Goal: Task Accomplishment & Management: Use online tool/utility

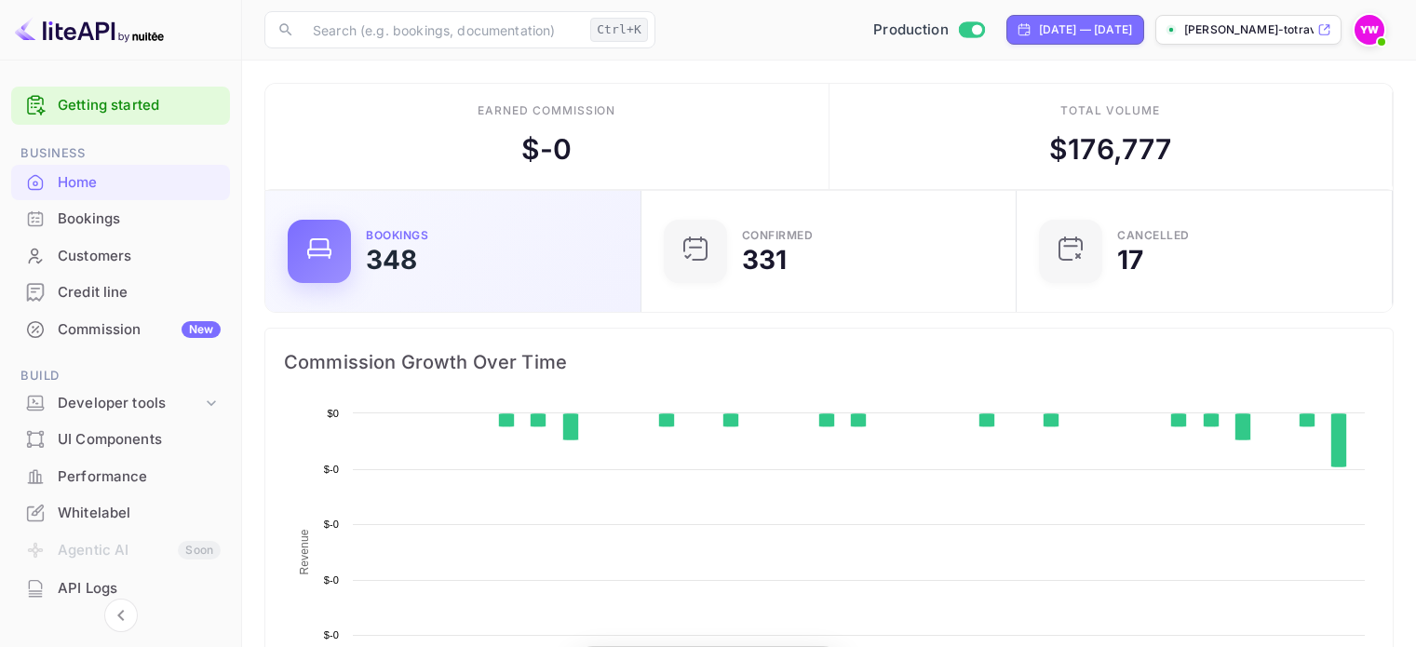
click at [145, 215] on div "Bookings" at bounding box center [139, 219] width 163 height 21
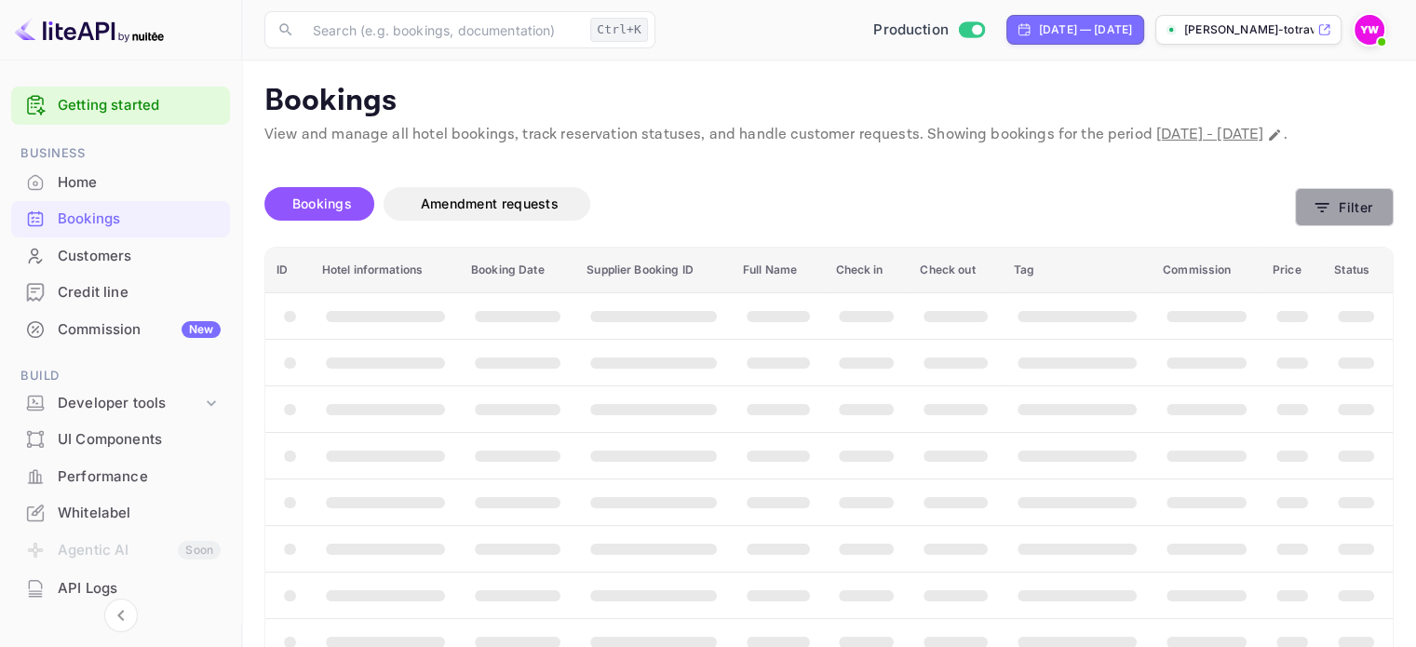
click at [1356, 226] on button "Filter" at bounding box center [1344, 207] width 99 height 38
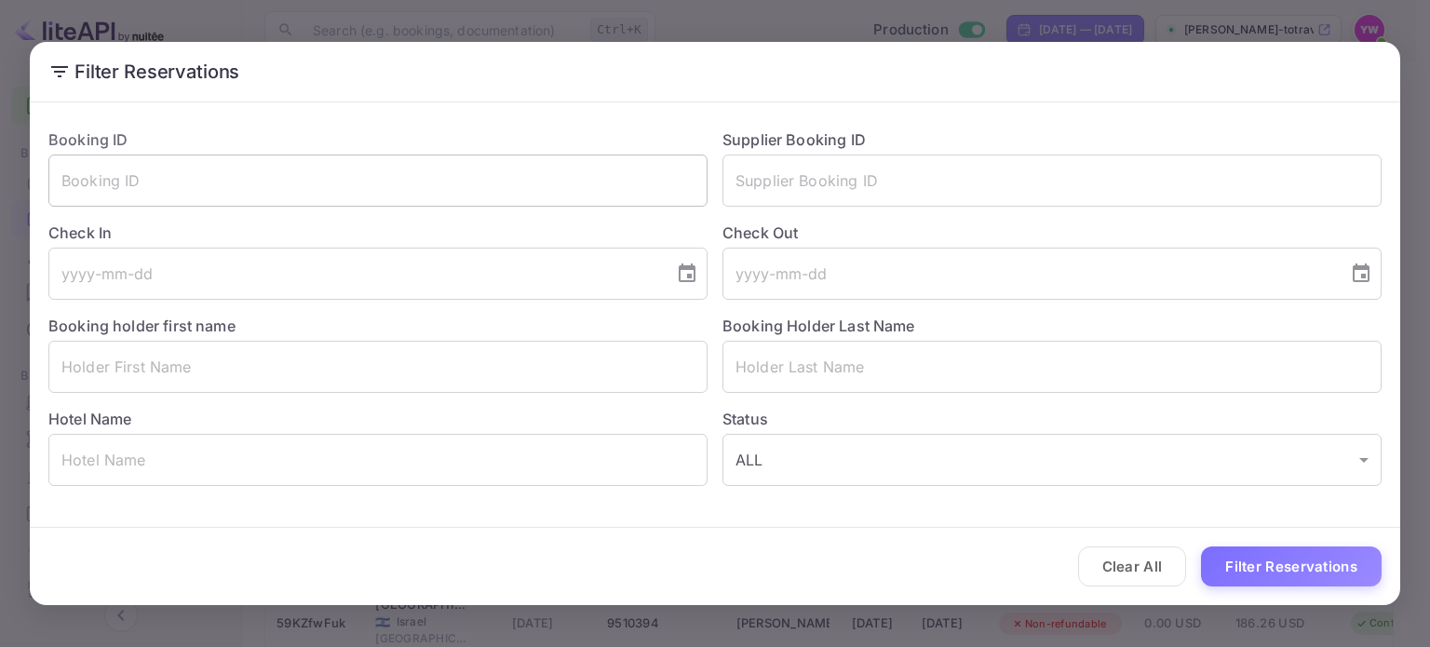
click at [522, 196] on input "text" at bounding box center [377, 181] width 659 height 52
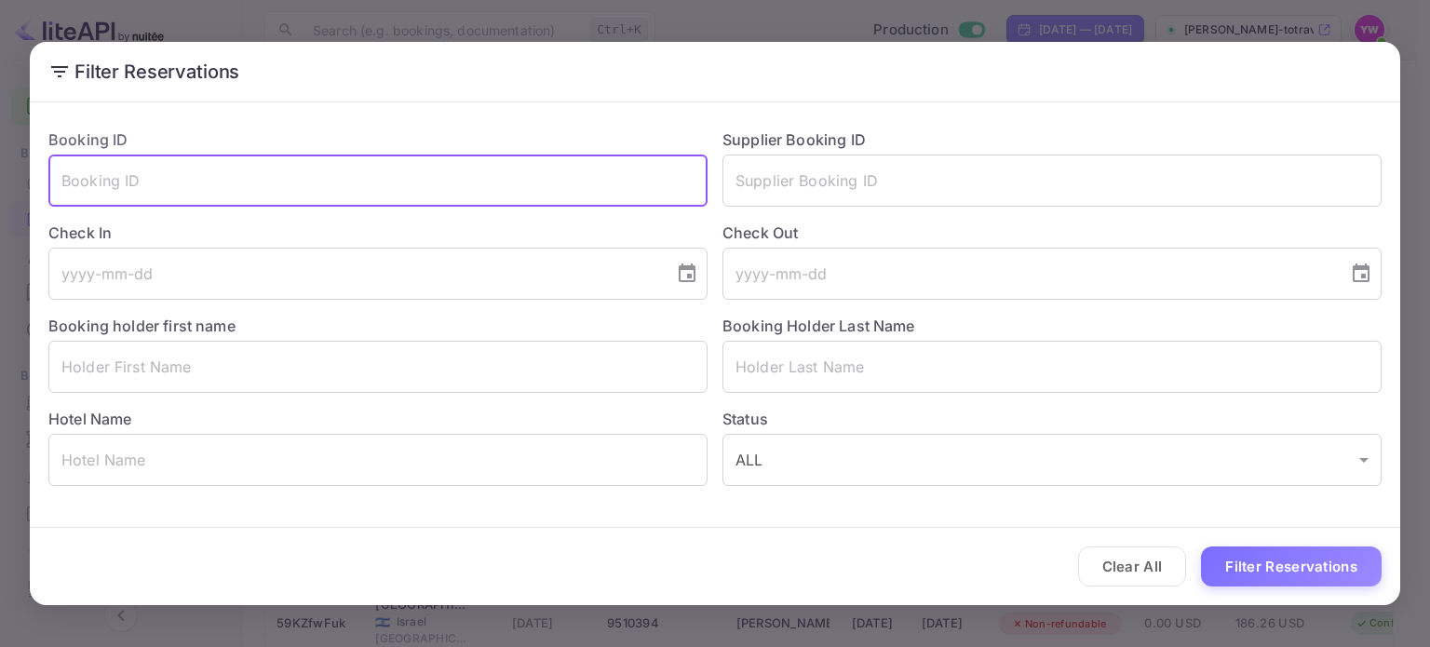
paste input "3zwD21Vdq"
type input "3zwD21Vdq"
click at [1288, 563] on button "Filter Reservations" at bounding box center [1291, 566] width 181 height 40
drag, startPoint x: 326, startPoint y: 170, endPoint x: 0, endPoint y: 200, distance: 327.2
click at [7, 198] on div "Filter Reservations Booking ID 3zwD21Vdq ​ Supplier Booking ID ​ Check In ​ Che…" at bounding box center [715, 323] width 1430 height 647
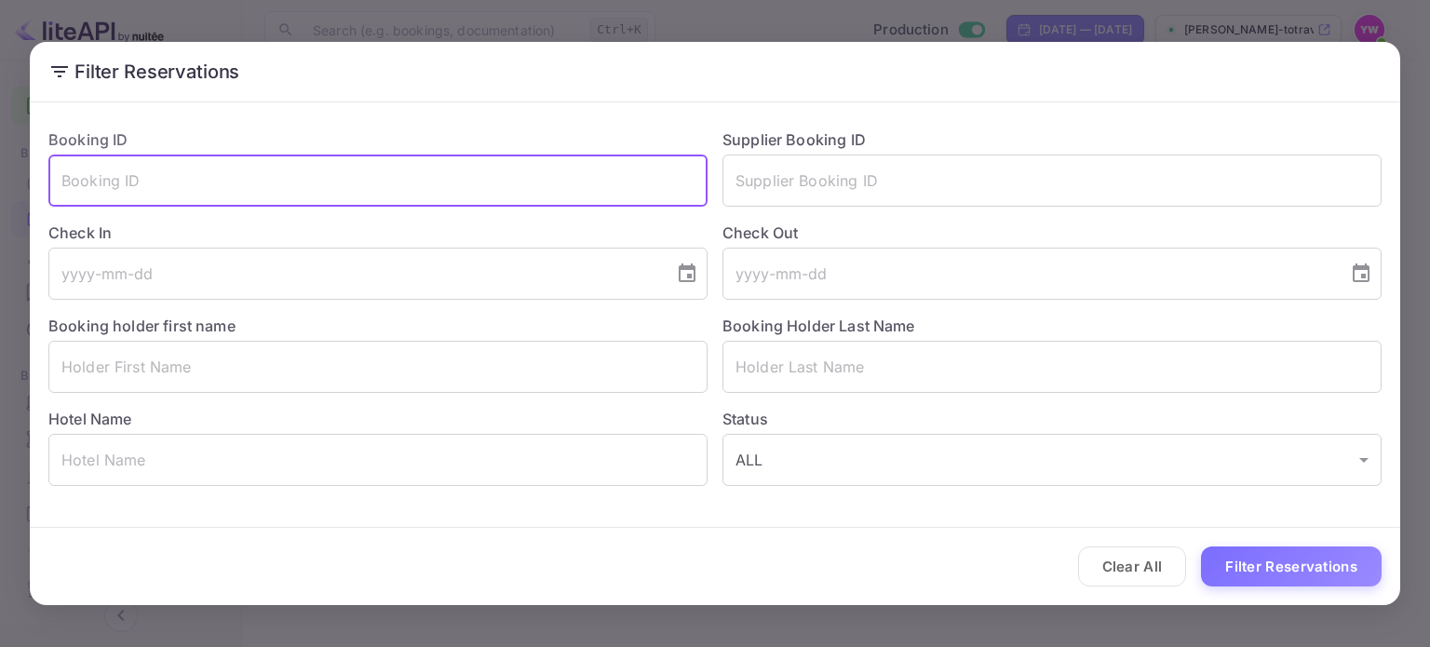
paste input "PCitP2vXy"
type input "PCitP2vXy"
click at [1201, 546] on button "Filter Reservations" at bounding box center [1291, 566] width 181 height 40
drag, startPoint x: 157, startPoint y: 182, endPoint x: 0, endPoint y: 178, distance: 157.4
click at [0, 172] on div "Filter Reservations Booking ID PCitP2vXy ​ Supplier Booking ID ​ Check In ​ Che…" at bounding box center [715, 323] width 1430 height 647
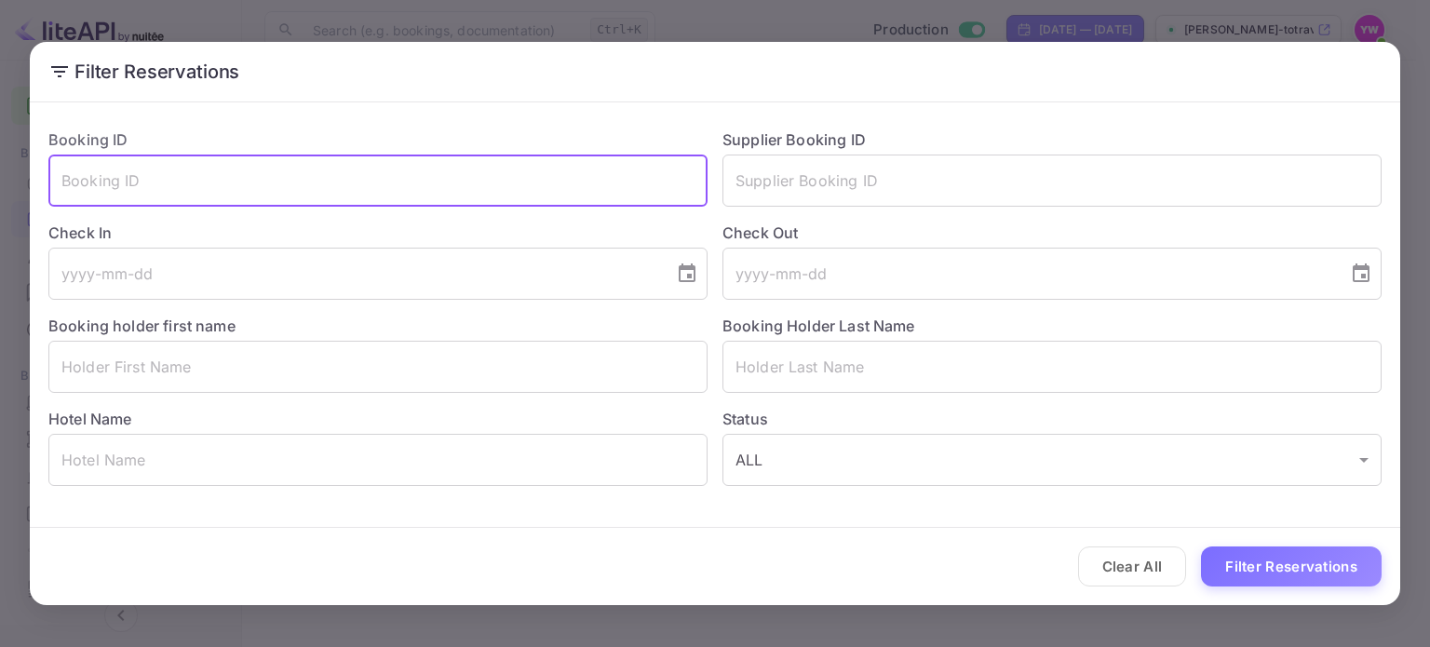
paste input "PCitP2vXy"
type input "PCitP2vXy"
click at [1252, 566] on button "Filter Reservations" at bounding box center [1291, 566] width 181 height 40
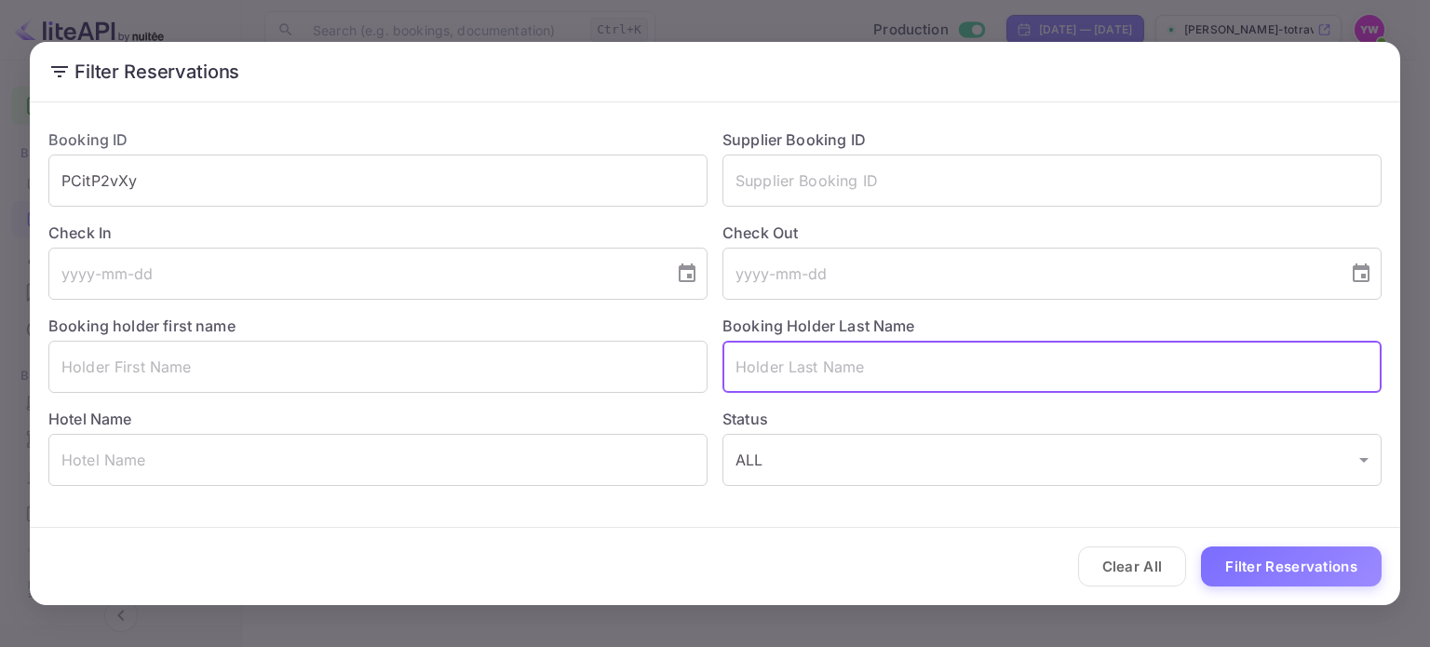
click at [804, 374] on input "text" at bounding box center [1051, 367] width 659 height 52
paste input "OLIKER"
type input "OLIKER"
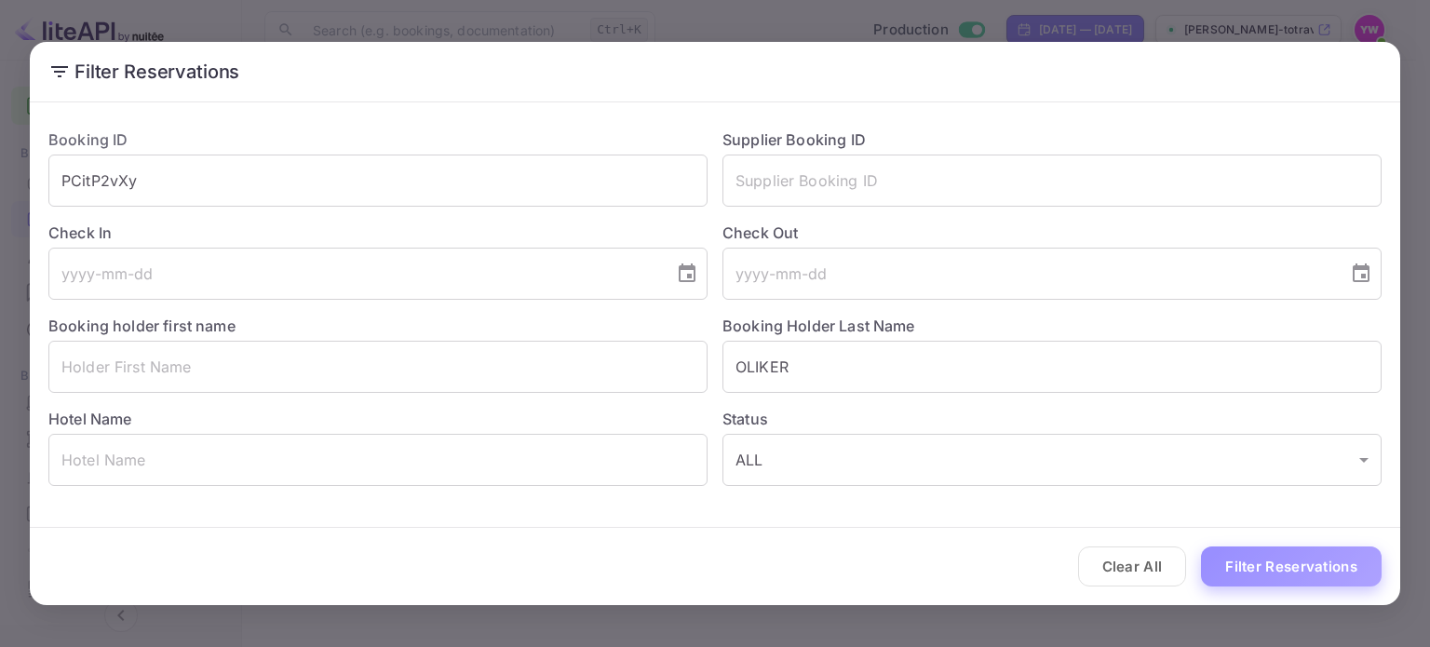
click at [1277, 566] on button "Filter Reservations" at bounding box center [1291, 566] width 181 height 40
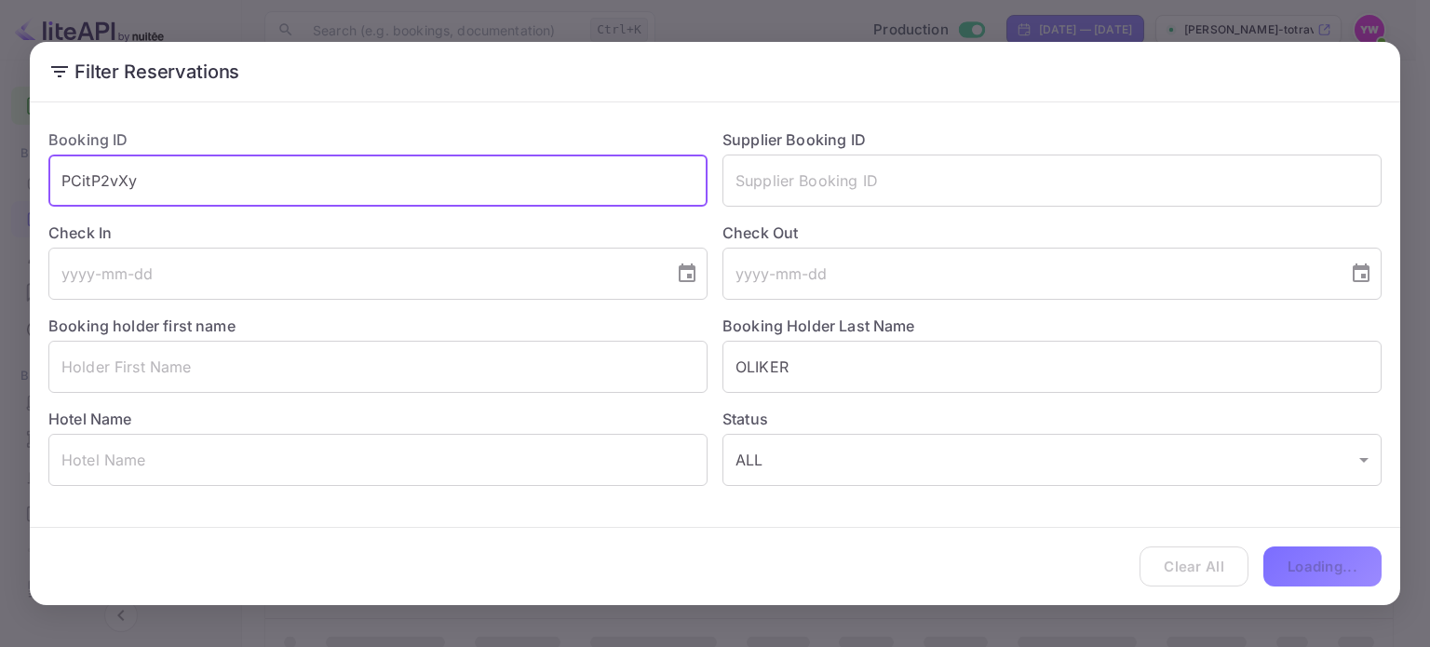
click at [12, 193] on div "Filter Reservations Booking ID PCitP2vXy ​ Supplier Booking ID ​ Check In ​ Che…" at bounding box center [715, 323] width 1430 height 647
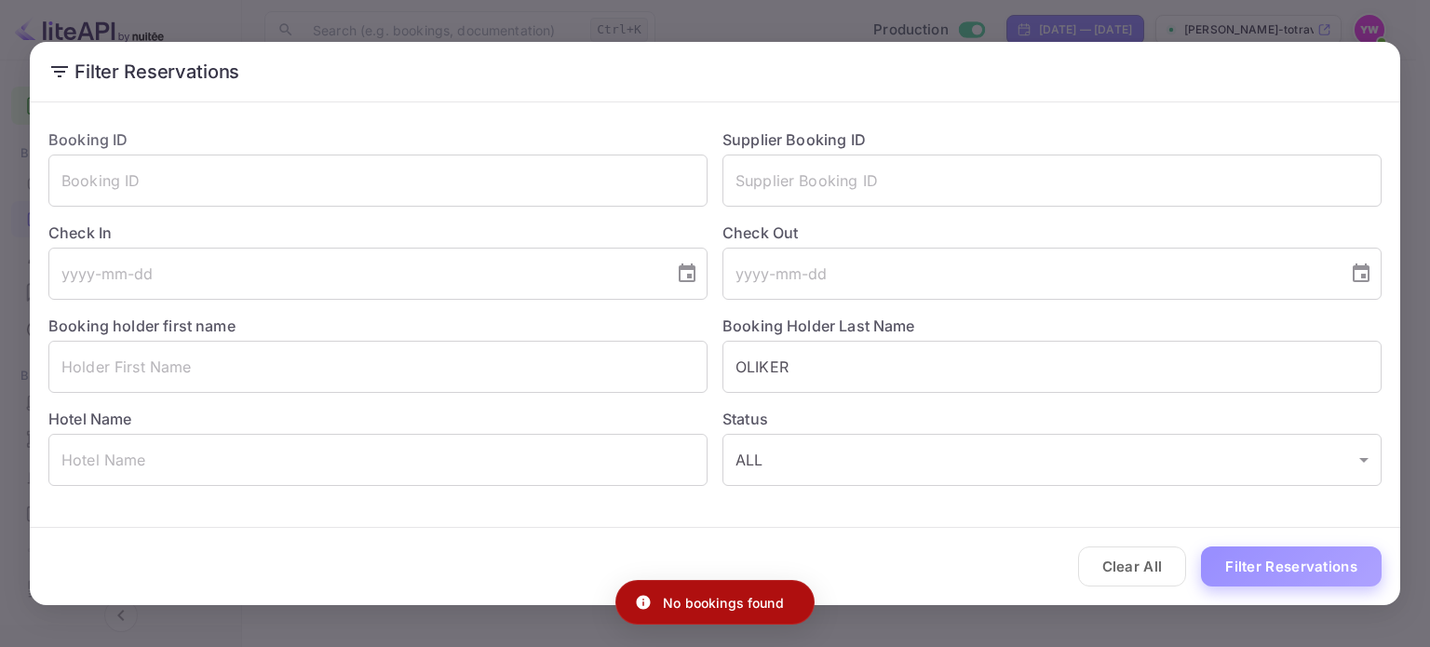
click at [1270, 564] on button "Filter Reservations" at bounding box center [1291, 566] width 181 height 40
click at [1389, 40] on div "Filter Reservations Booking ID ​ Supplier Booking ID ​ Check In ​ Check Out ​ B…" at bounding box center [715, 323] width 1430 height 647
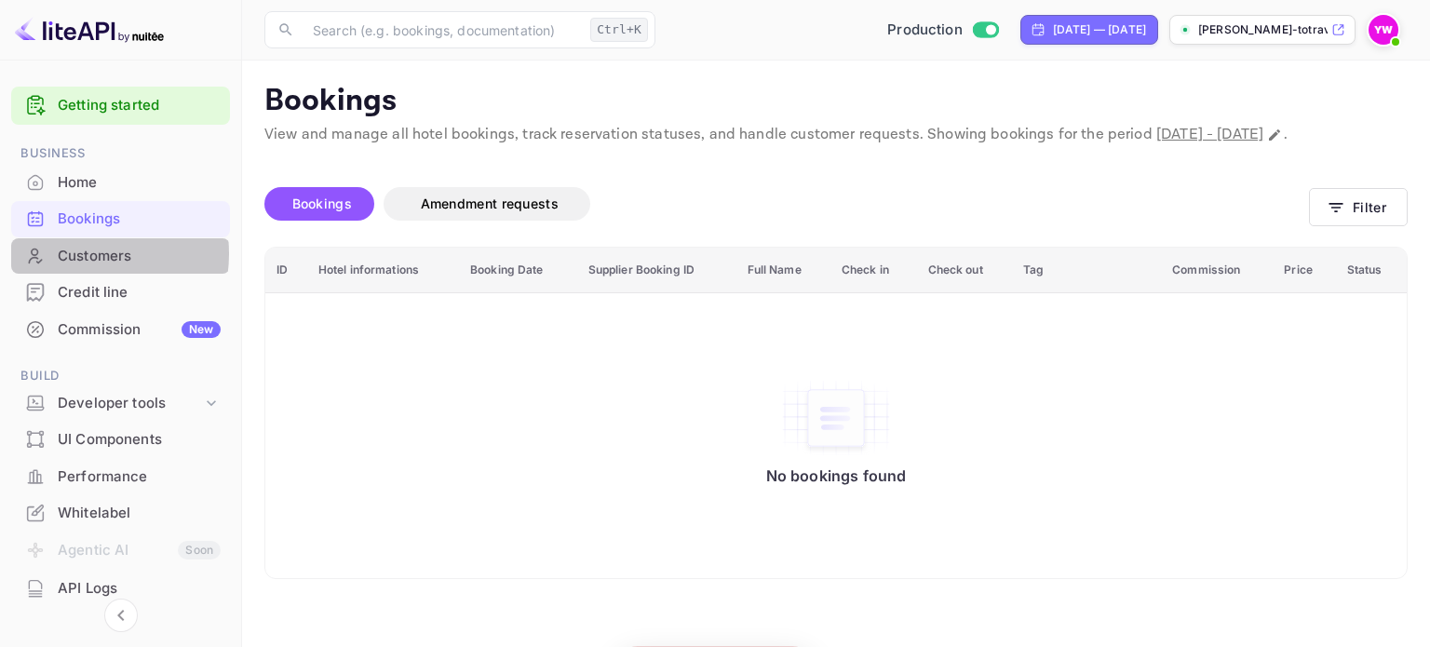
click at [71, 253] on div "Customers" at bounding box center [139, 256] width 163 height 21
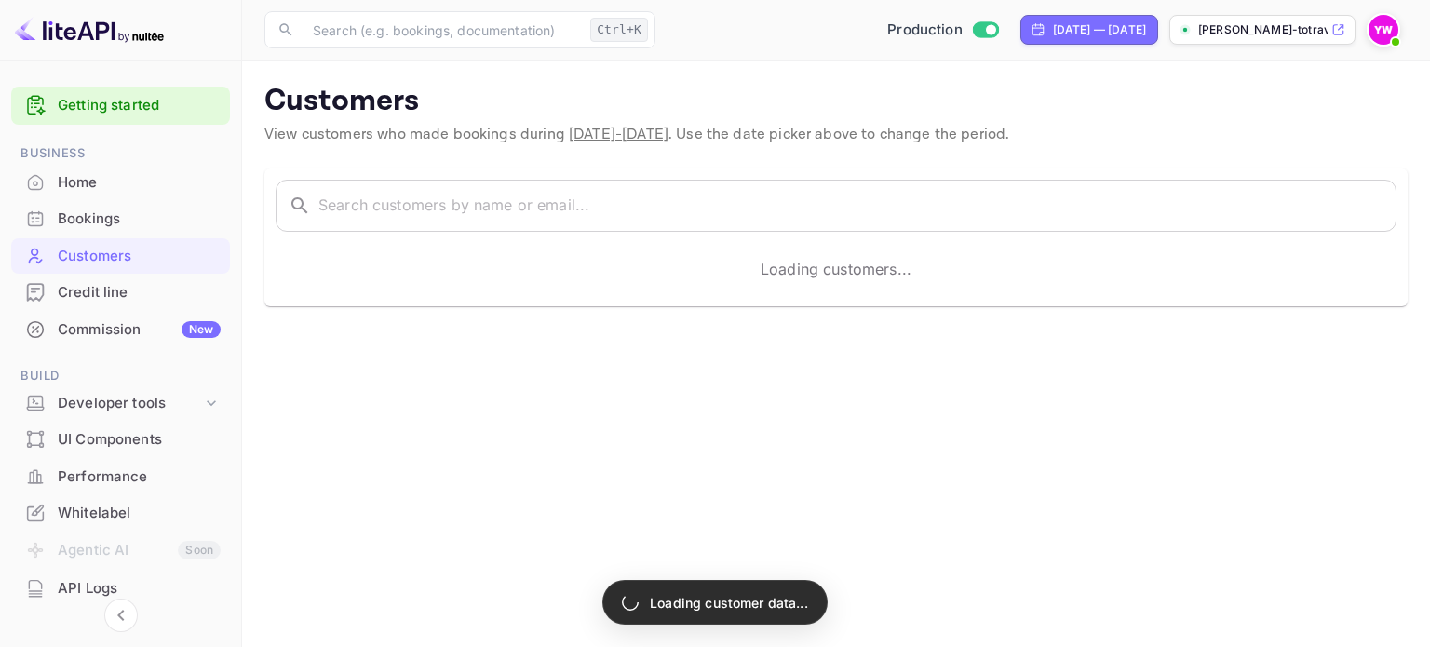
click at [80, 219] on div "Bookings" at bounding box center [139, 219] width 163 height 21
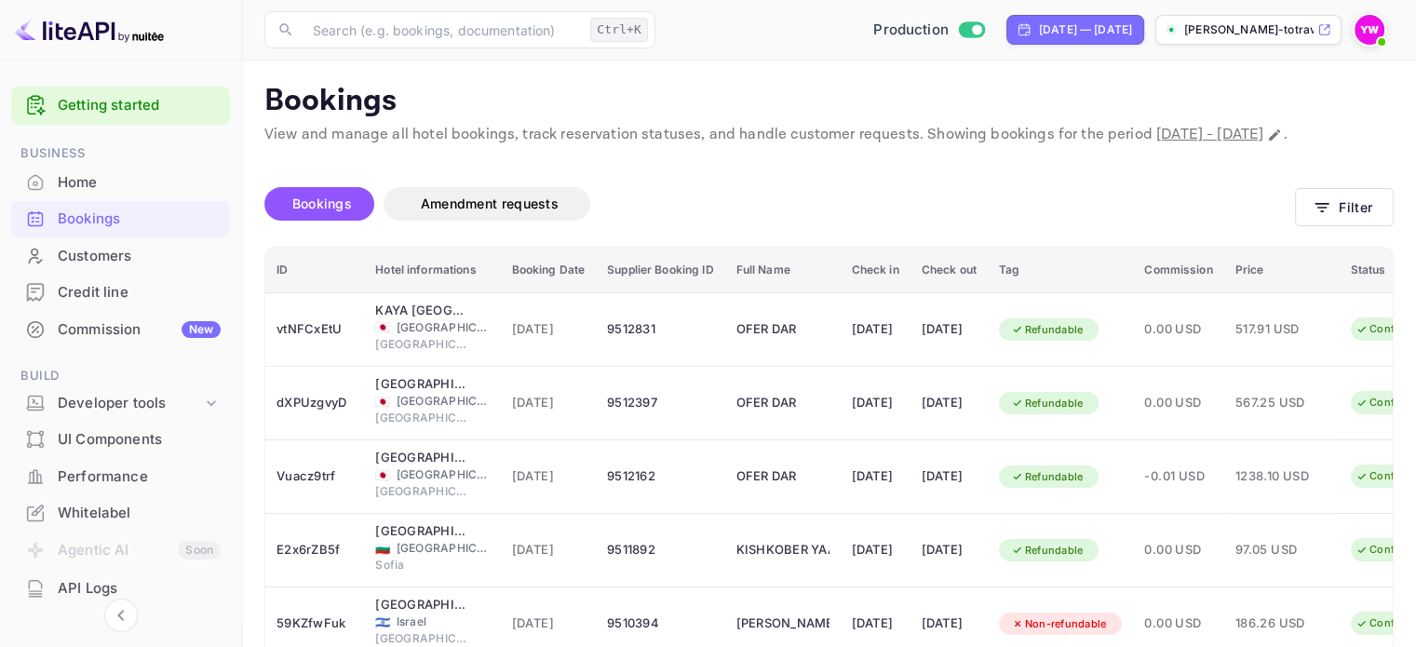
click at [328, 211] on span "Bookings" at bounding box center [322, 203] width 60 height 16
click at [1340, 226] on button "Filter" at bounding box center [1344, 207] width 99 height 38
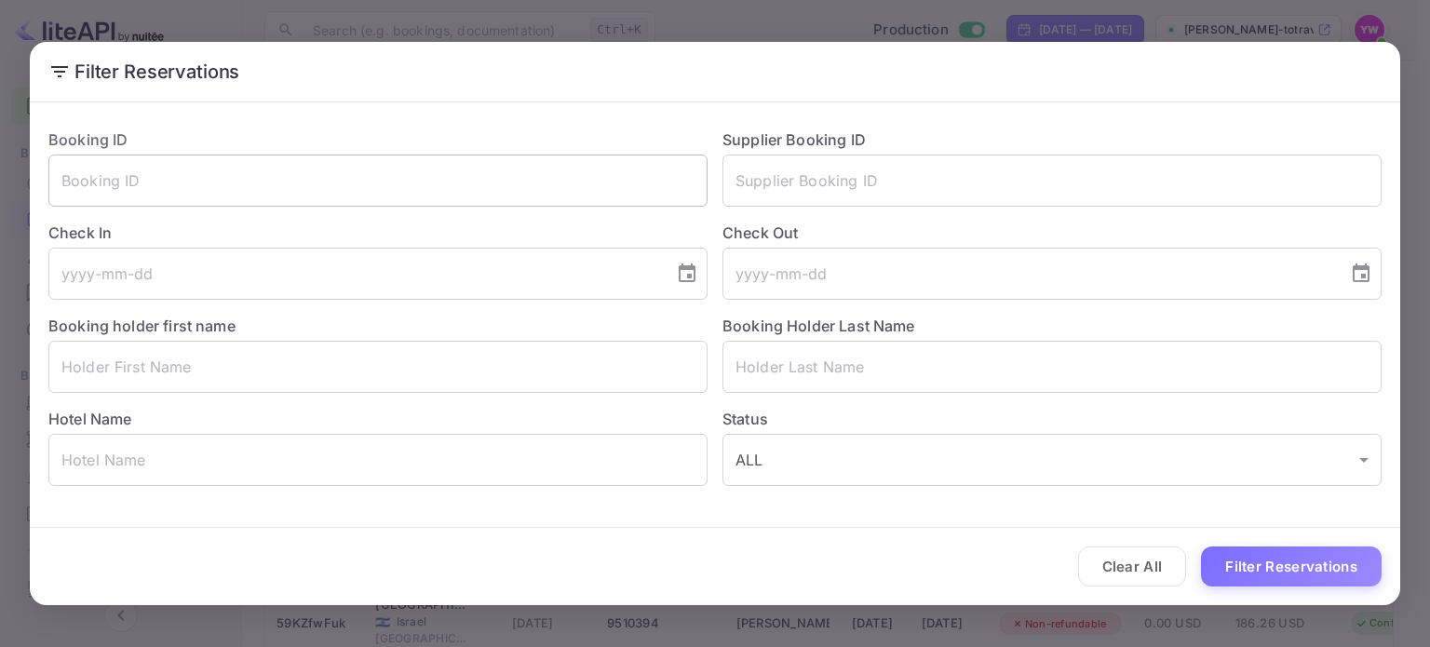
click at [161, 173] on input "text" at bounding box center [377, 181] width 659 height 52
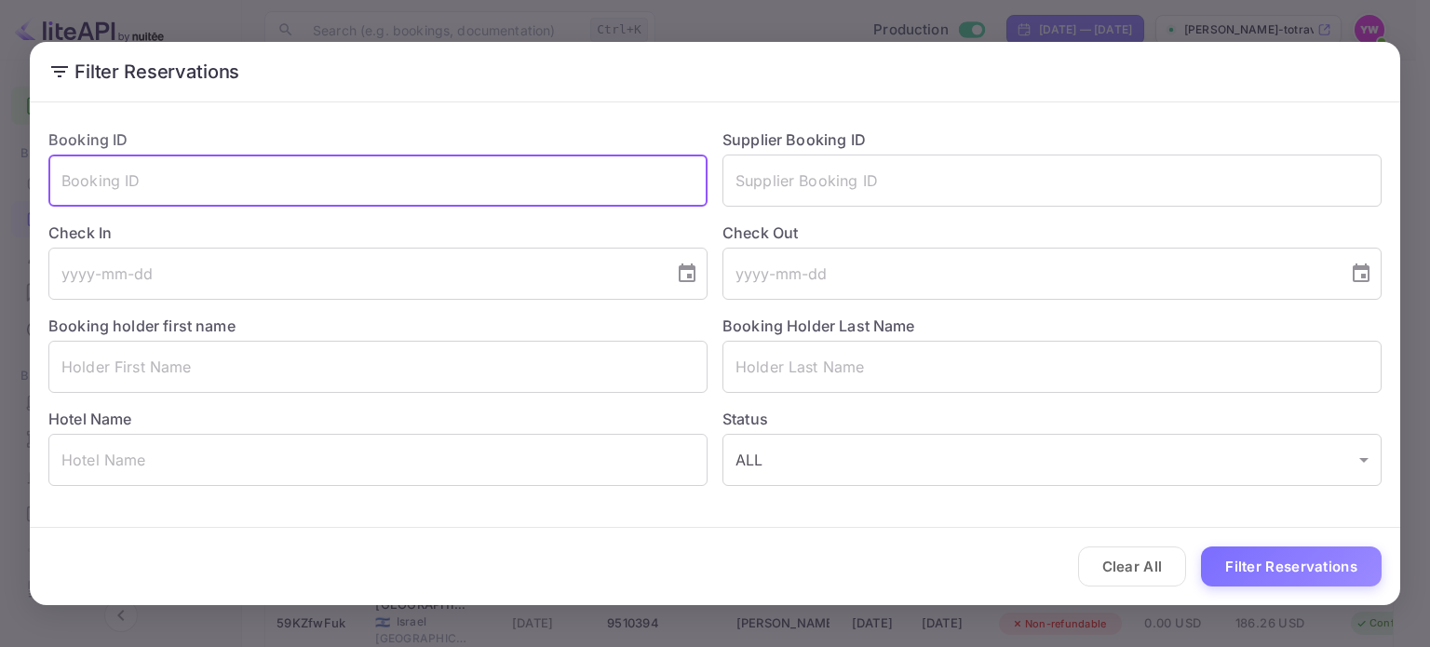
paste input "Mandalay Bay Resort And Casino"
type input "Mandalay Bay Resort And Casino"
click at [152, 173] on input "Mandalay Bay Resort And Casino" at bounding box center [377, 181] width 659 height 52
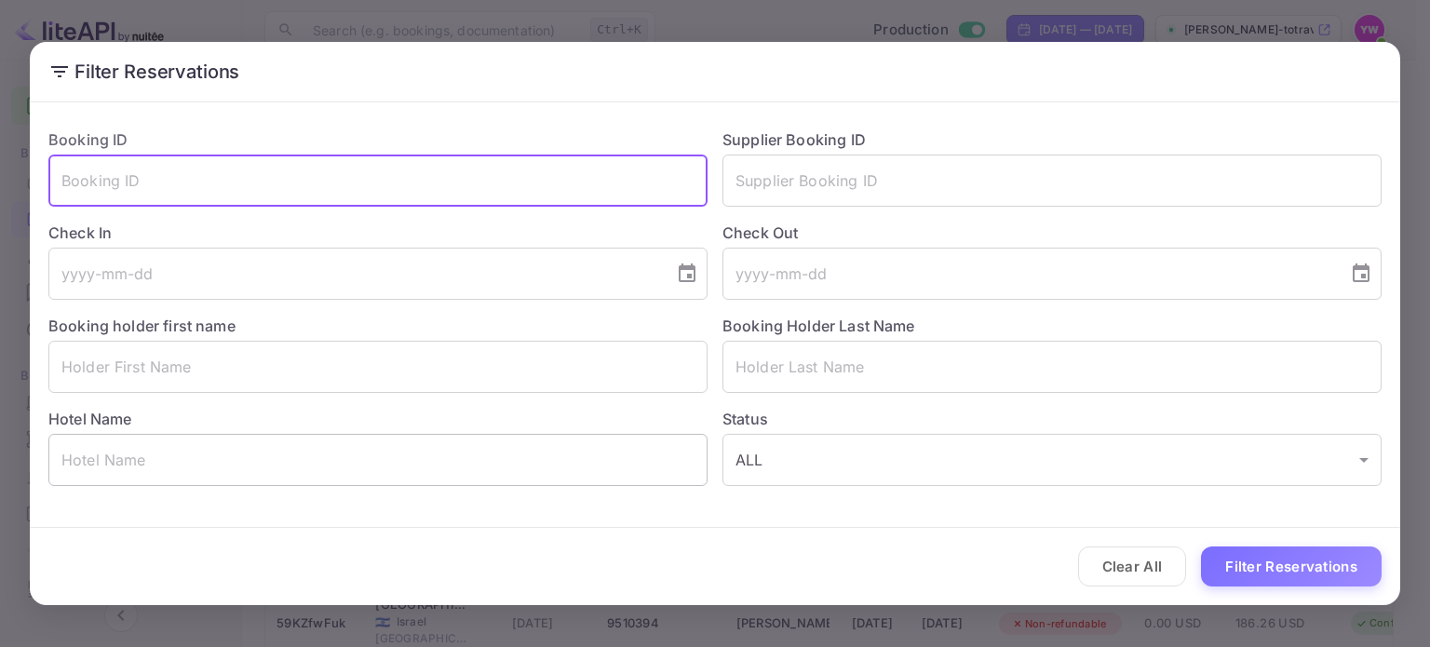
click at [209, 473] on input "text" at bounding box center [377, 460] width 659 height 52
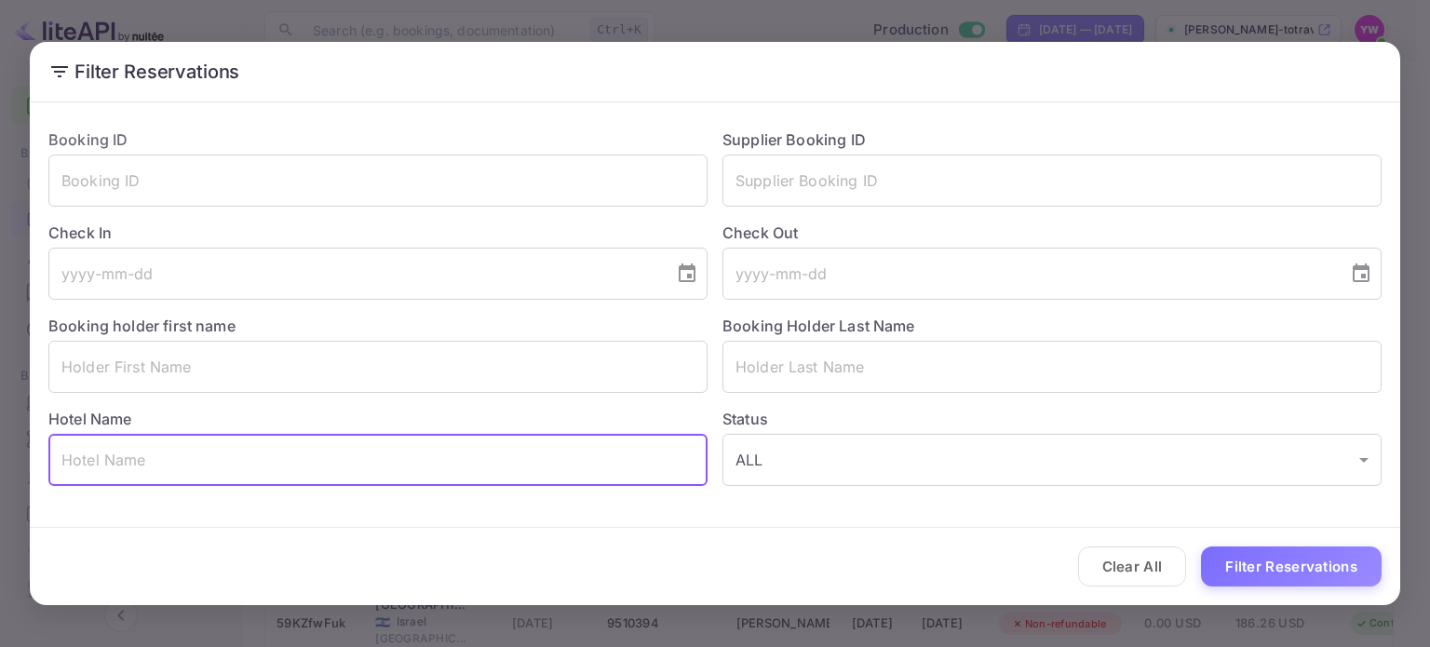
paste input "Mandalay Bay Resort And Casino"
type input "Mandalay Bay Resort And Casino"
click at [1290, 565] on button "Filter Reservations" at bounding box center [1291, 566] width 181 height 40
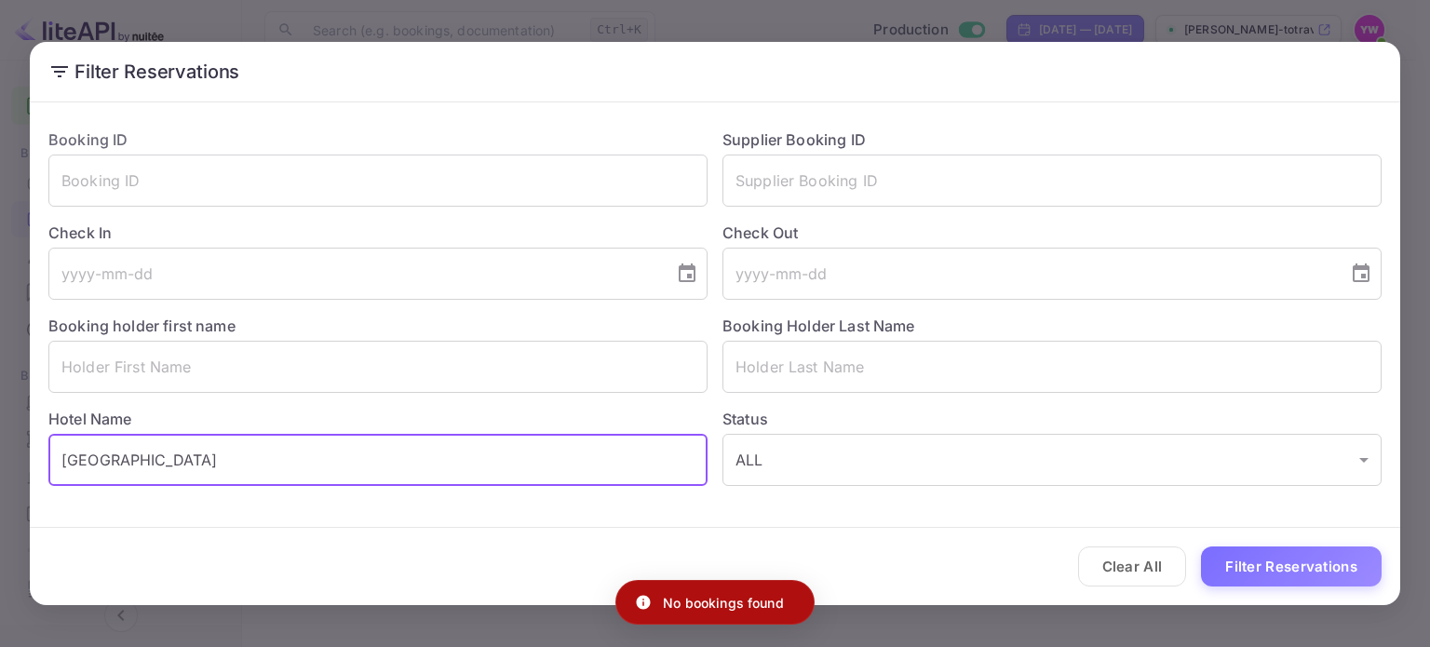
drag, startPoint x: 360, startPoint y: 445, endPoint x: 0, endPoint y: 421, distance: 361.0
click at [0, 451] on div "Filter Reservations Booking ID ​ Supplier Booking ID ​ Check In ​ Check Out ​ B…" at bounding box center [715, 323] width 1430 height 647
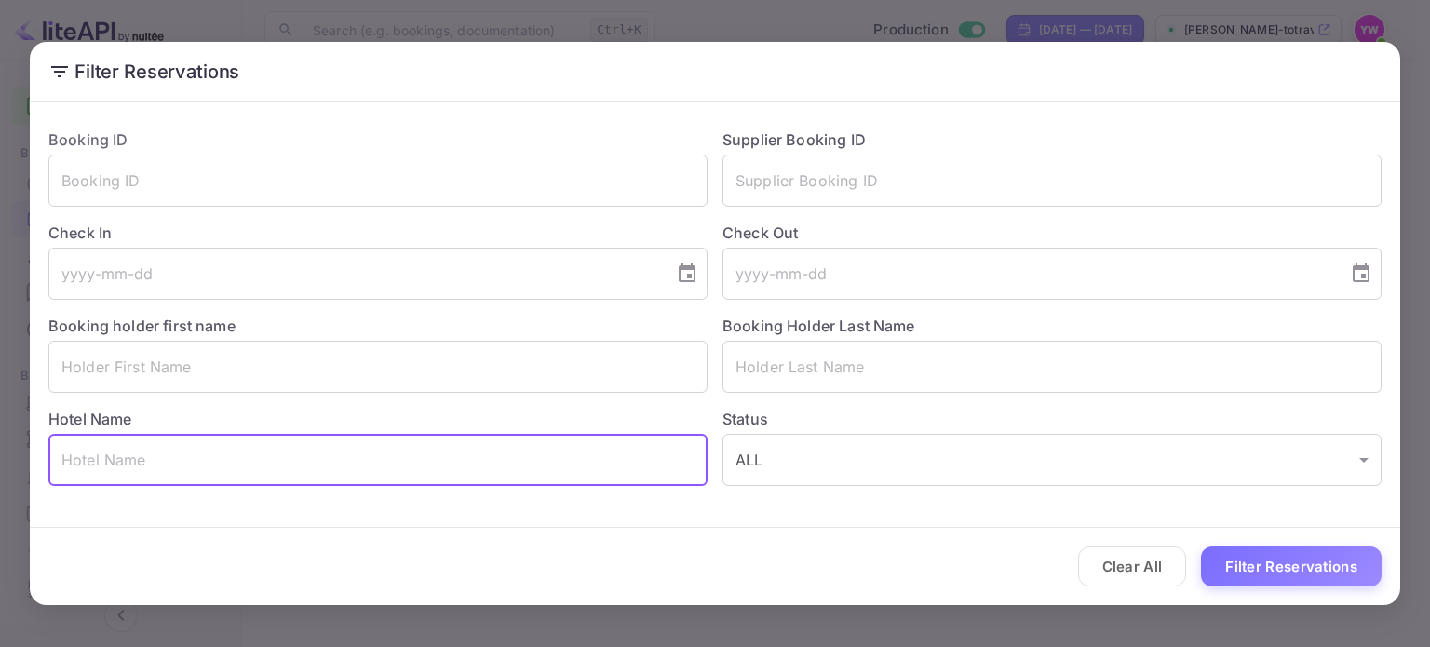
click at [1405, 397] on div "Filter Reservations Booking ID ​ Supplier Booking ID ​ Check In ​ Check Out ​ B…" at bounding box center [715, 323] width 1430 height 647
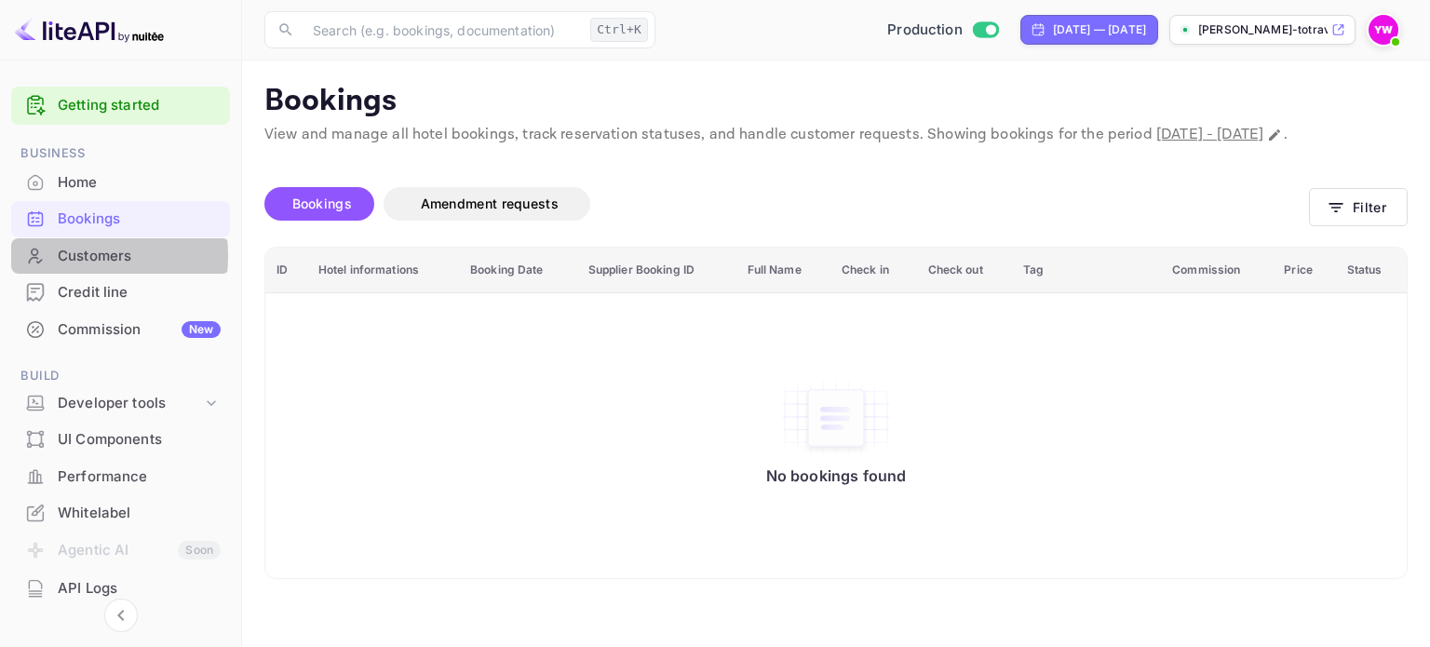
click at [72, 255] on div "Customers" at bounding box center [139, 256] width 163 height 21
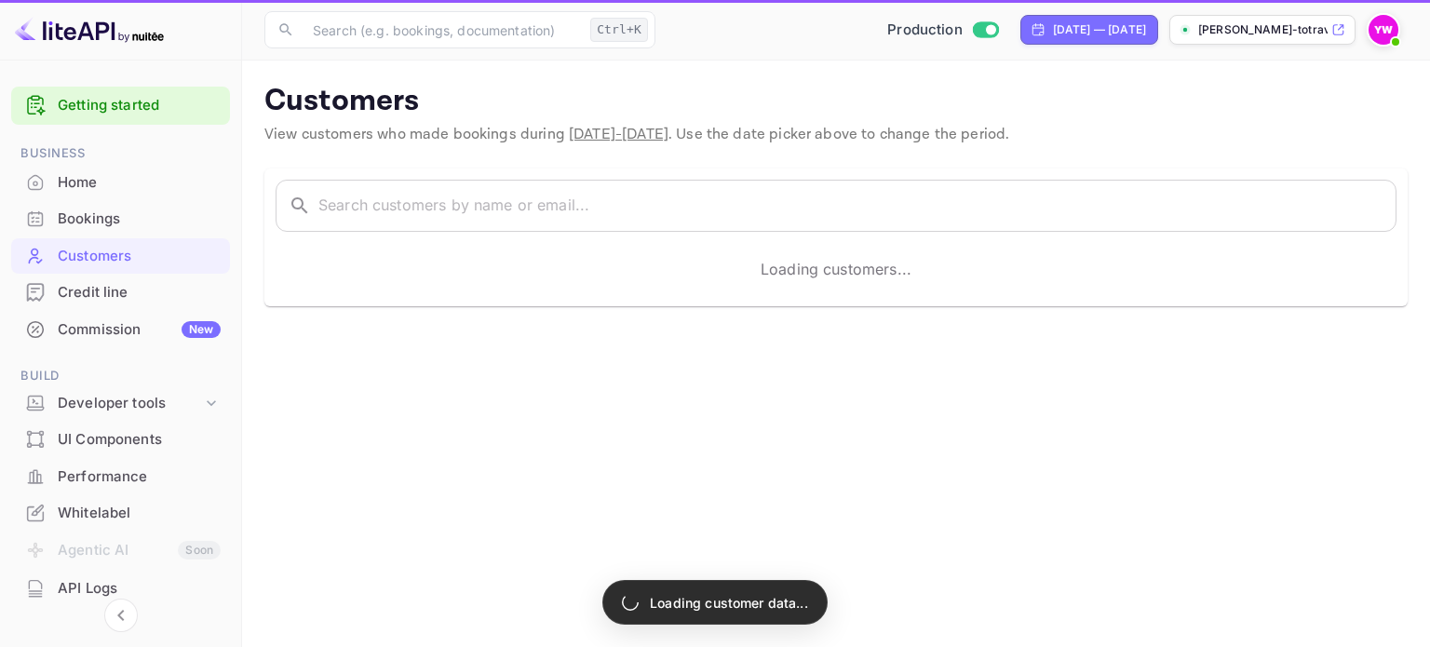
click at [75, 219] on div "Bookings" at bounding box center [139, 219] width 163 height 21
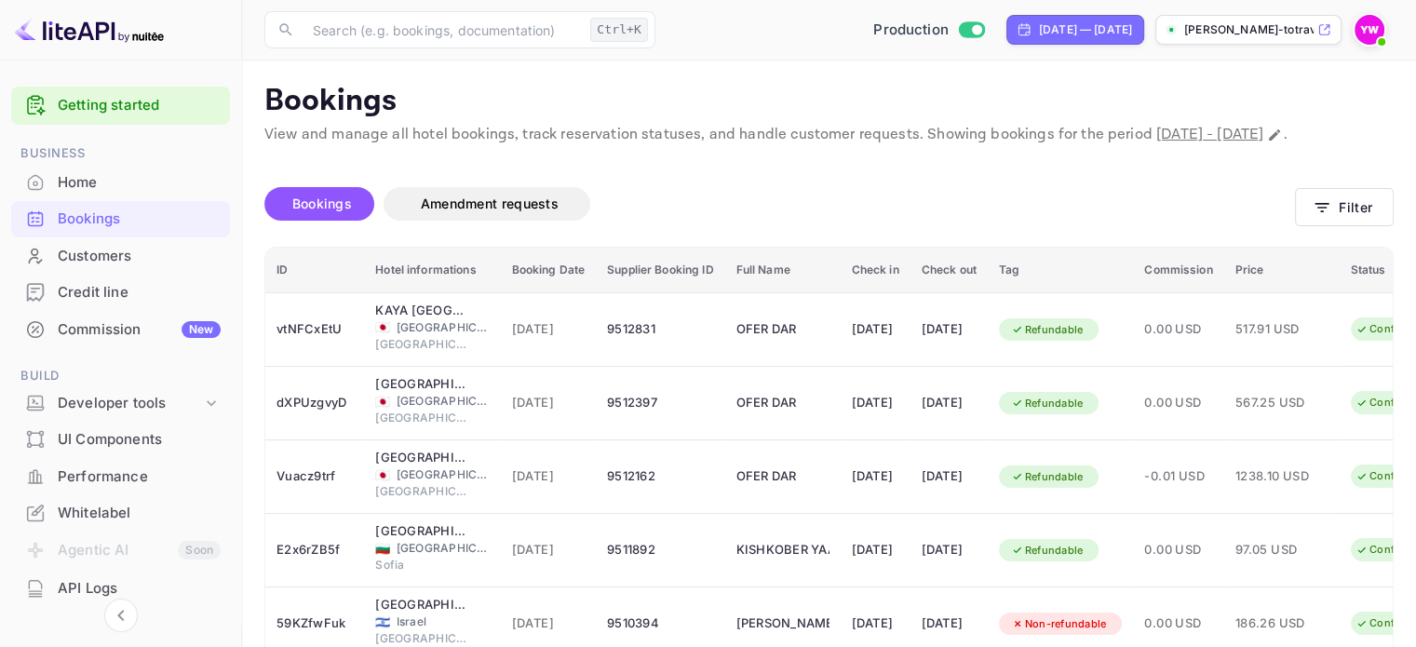
click at [876, 291] on th "Check in" at bounding box center [876, 271] width 70 height 46
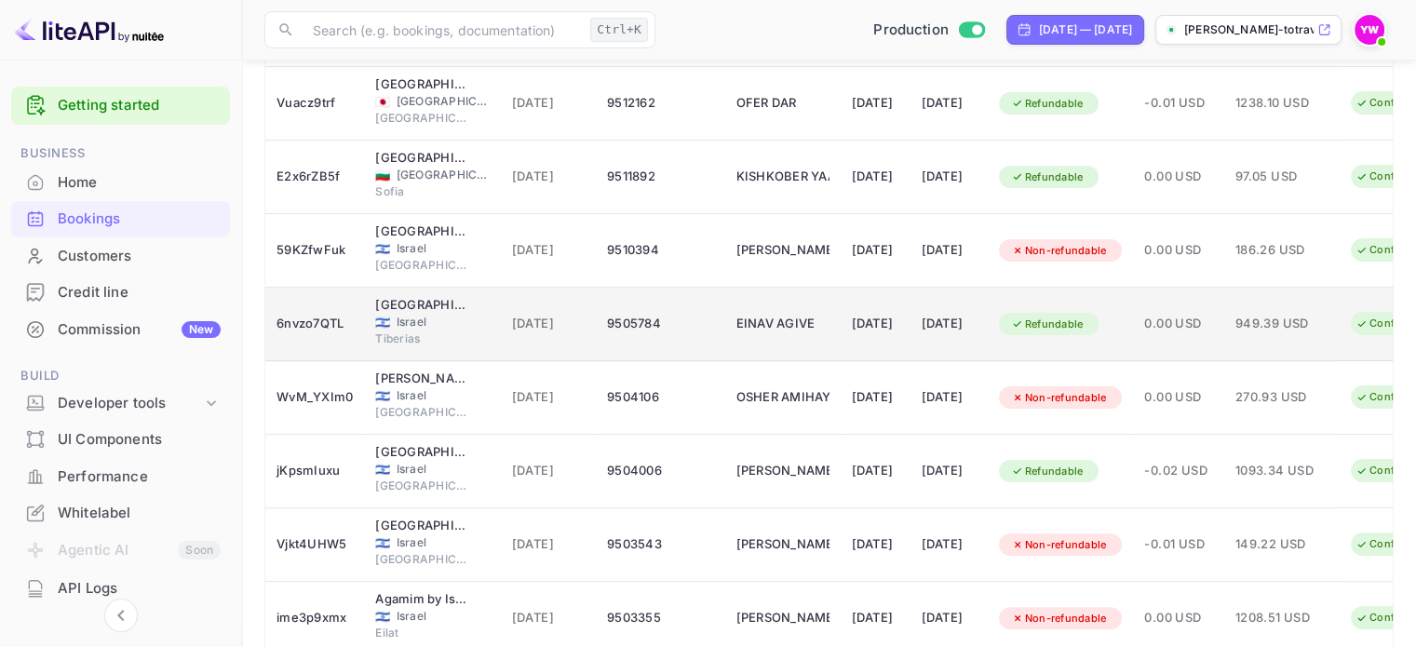
scroll to position [493, 0]
